Goal: Communication & Community: Answer question/provide support

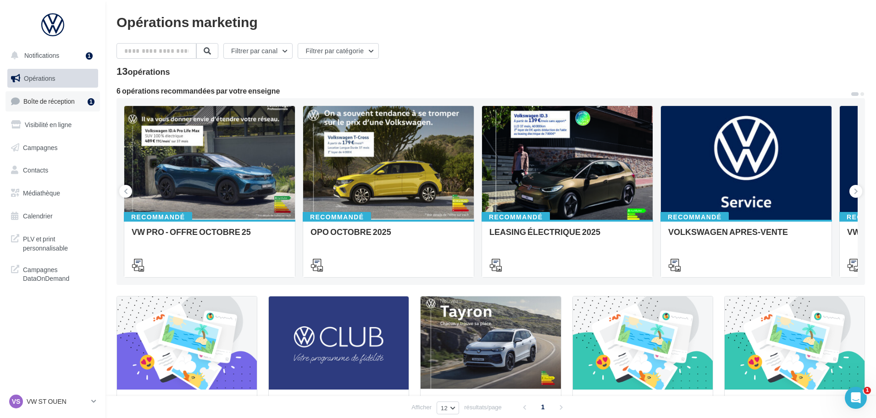
click at [62, 101] on span "Boîte de réception" at bounding box center [48, 101] width 51 height 8
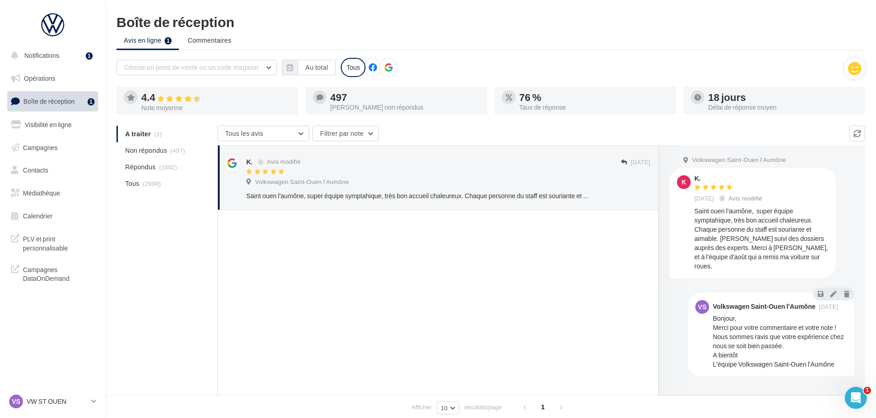
drag, startPoint x: 788, startPoint y: 258, endPoint x: 694, endPoint y: 175, distance: 125.4
click at [694, 175] on div "K. [DATE] Avis modifié Saint ouen l'aumône, super équipe symptahique, très bon …" at bounding box center [761, 222] width 134 height 95
copy div "K. [DATE] Avis modifié Saint ouen l'aumône, super équipe symptahique, très bon …"
click at [830, 290] on icon at bounding box center [833, 293] width 6 height 6
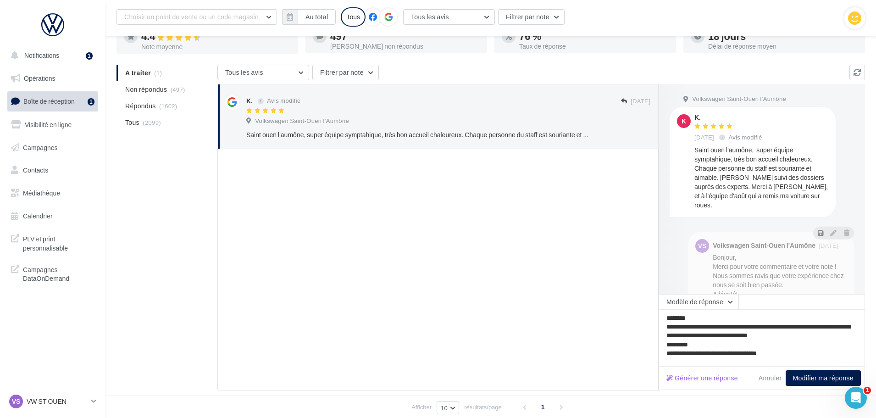
scroll to position [53, 0]
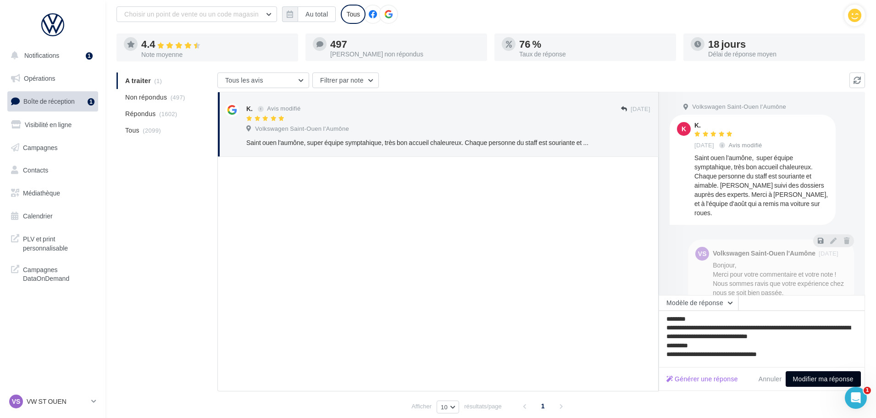
click at [818, 377] on button "Modifier ma réponse" at bounding box center [822, 379] width 75 height 16
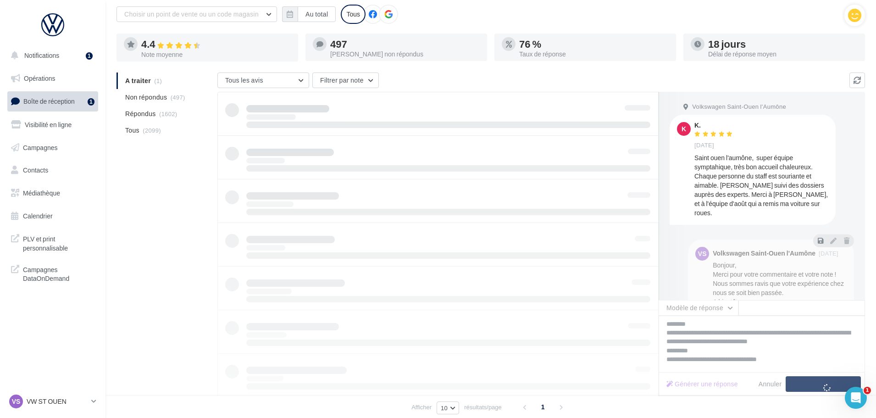
scroll to position [15, 0]
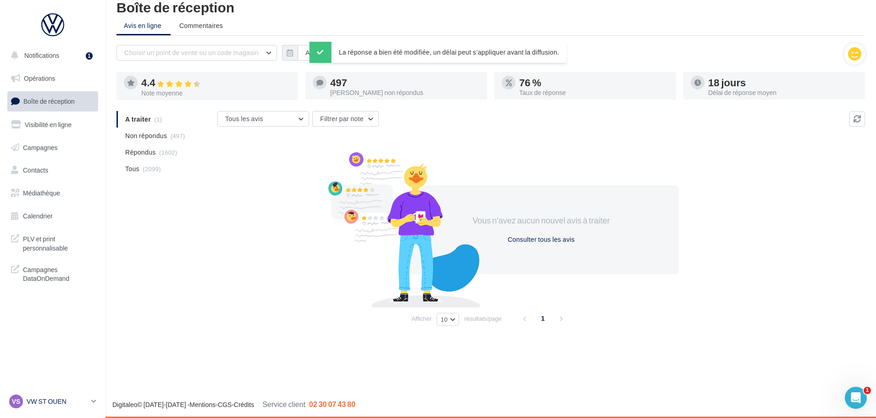
click at [46, 399] on p "VW ST OUEN" at bounding box center [57, 401] width 61 height 9
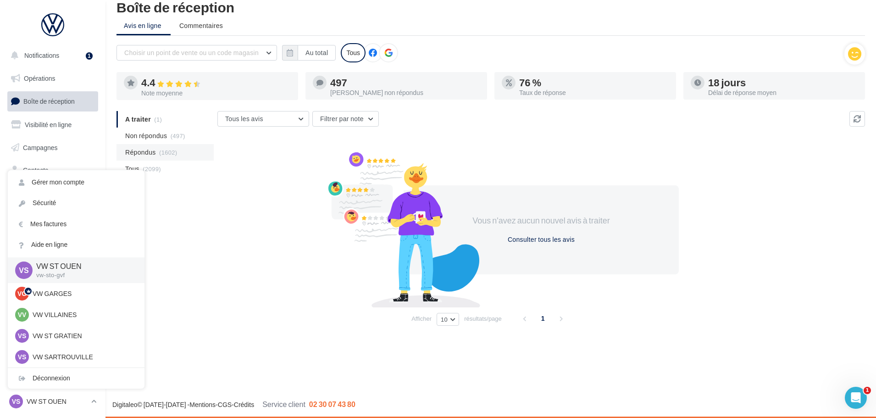
click at [165, 151] on span "(1602)" at bounding box center [168, 152] width 18 height 7
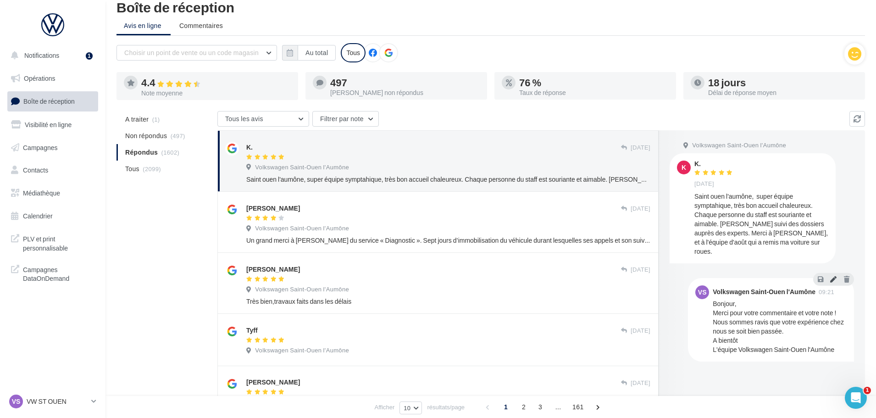
click at [834, 276] on icon at bounding box center [833, 279] width 6 height 6
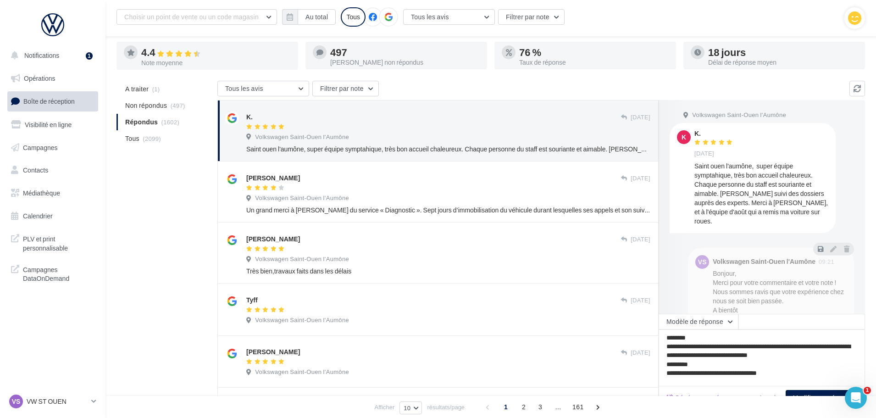
scroll to position [61, 0]
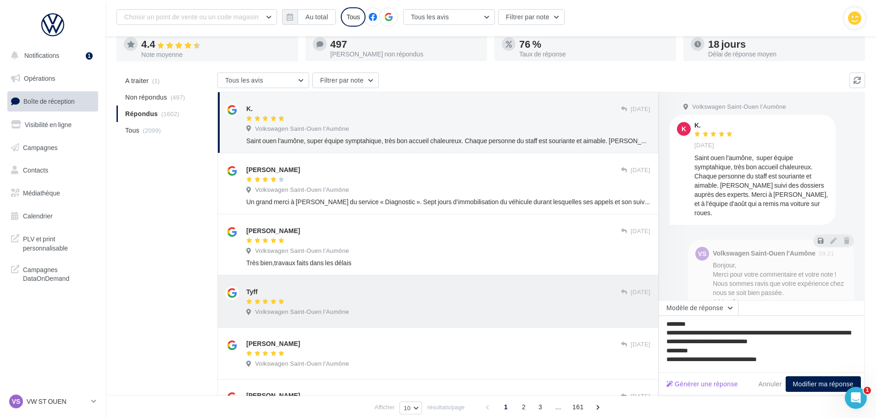
drag, startPoint x: 797, startPoint y: 358, endPoint x: 647, endPoint y: 326, distance: 153.8
click at [647, 326] on div "K. 30/04/2024 Volkswagen Saint-Ouen l'Aumône Saint ouen l'aumône, super équipe …" at bounding box center [540, 388] width 647 height 592
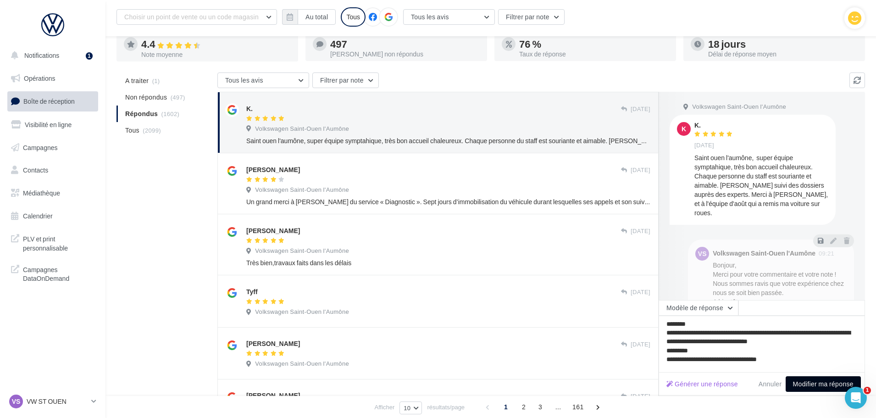
type textarea "**********"
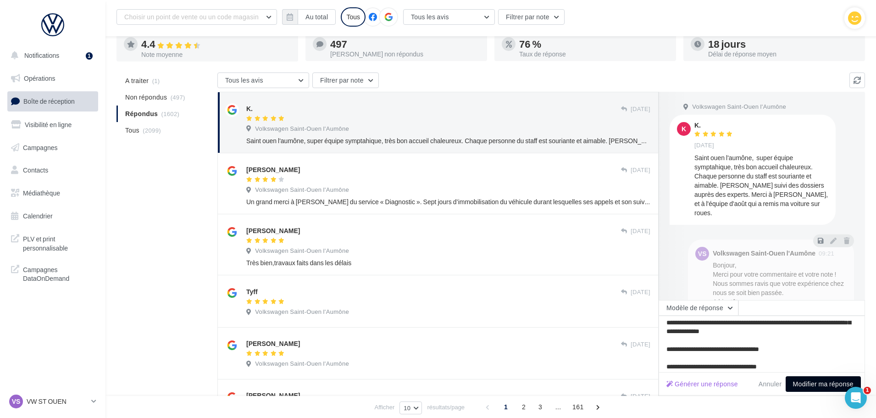
type textarea "**********"
drag, startPoint x: 821, startPoint y: 384, endPoint x: 793, endPoint y: 384, distance: 28.0
click at [821, 383] on button "Modifier ma réponse" at bounding box center [822, 384] width 75 height 16
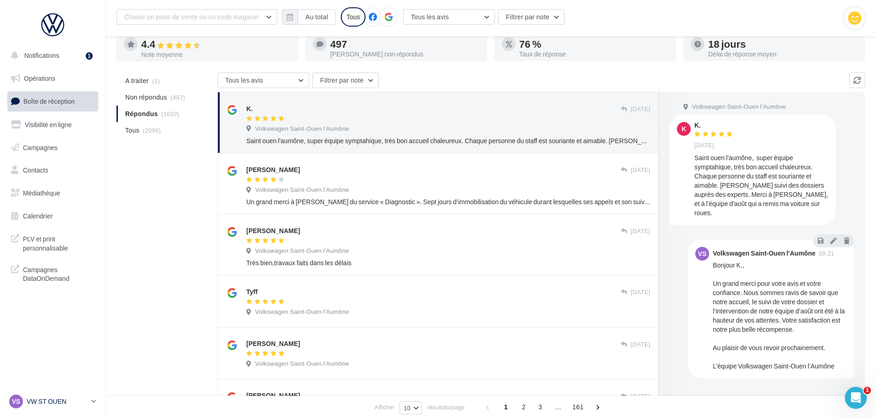
click at [52, 403] on p "VW ST OUEN" at bounding box center [57, 401] width 61 height 9
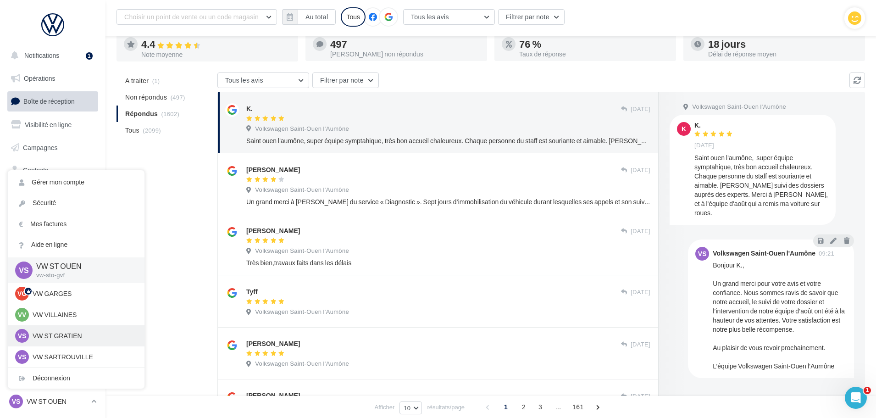
scroll to position [46, 0]
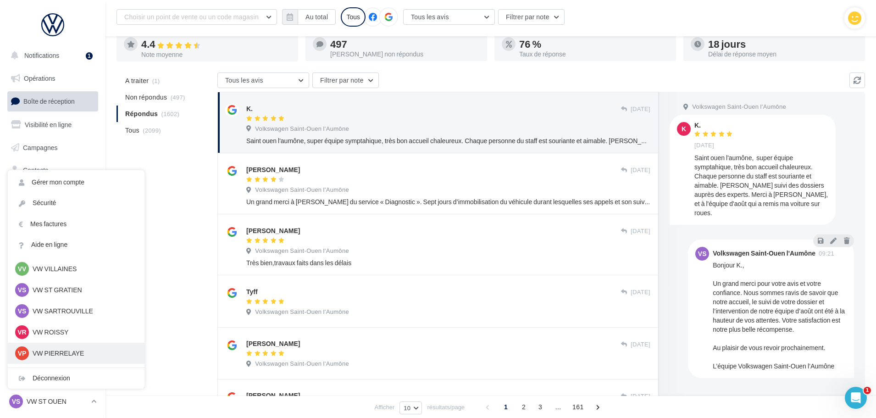
click at [66, 354] on p "VW PIERRELAYE" at bounding box center [83, 352] width 101 height 9
